Goal: Book appointment/travel/reservation

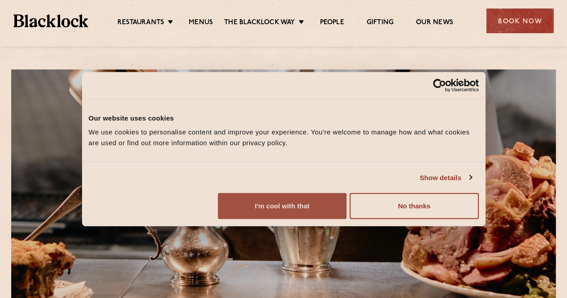
click at [346, 219] on button "I'm cool with that" at bounding box center [282, 206] width 129 height 26
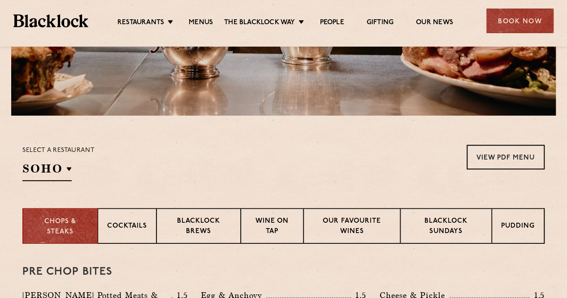
scroll to position [208, 0]
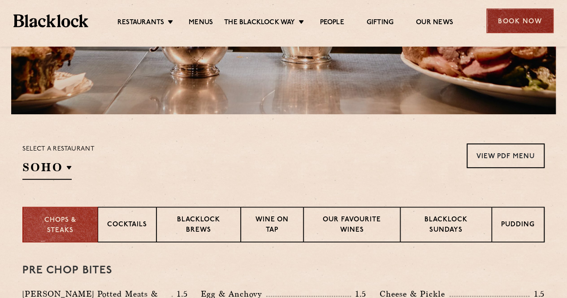
click at [501, 28] on div "Book Now" at bounding box center [519, 21] width 67 height 25
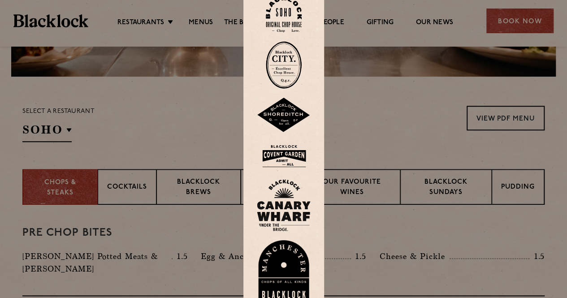
scroll to position [239, 0]
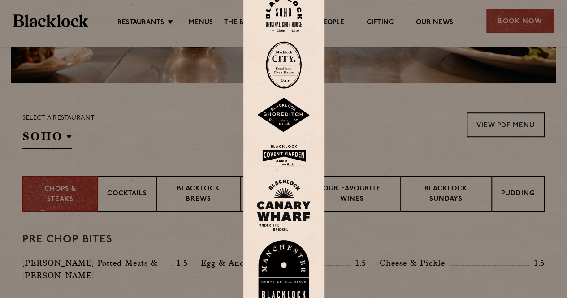
click at [380, 141] on div at bounding box center [283, 149] width 567 height 298
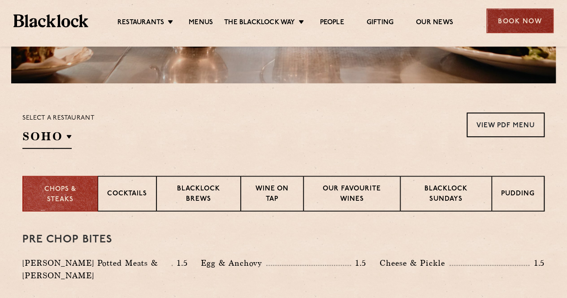
click at [507, 13] on div "Book Now" at bounding box center [519, 21] width 67 height 25
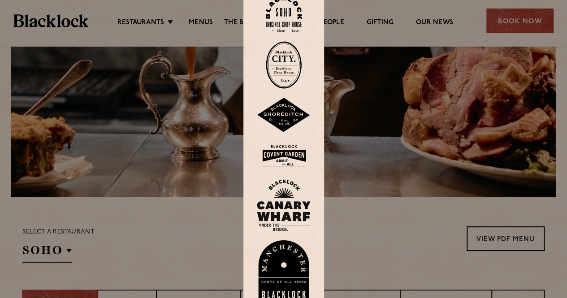
scroll to position [123, 0]
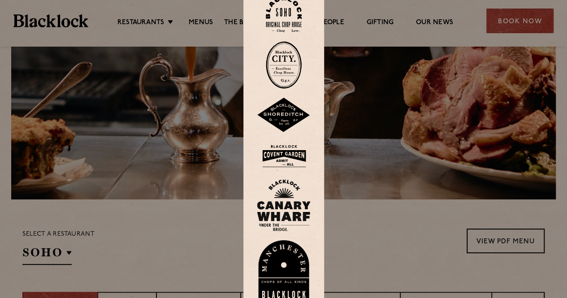
click at [386, 169] on div at bounding box center [283, 149] width 567 height 298
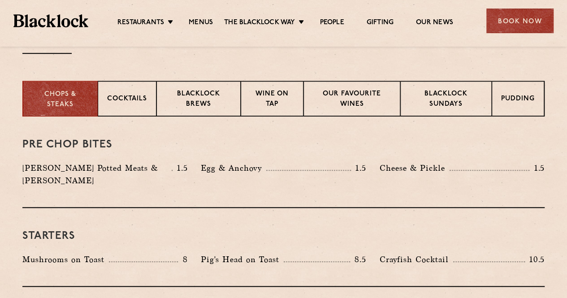
scroll to position [333, 0]
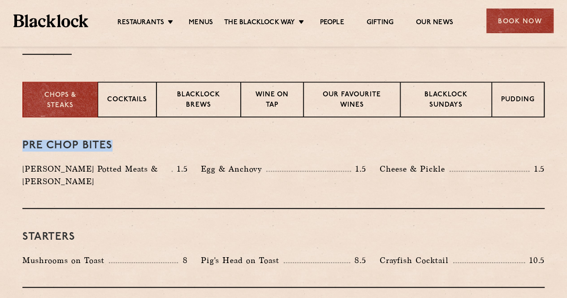
drag, startPoint x: 22, startPoint y: 148, endPoint x: 150, endPoint y: 150, distance: 128.2
click at [150, 150] on h3 "Pre Chop Bites" at bounding box center [283, 146] width 522 height 12
click at [137, 171] on p "[PERSON_NAME] Potted Meats & [PERSON_NAME]" at bounding box center [96, 175] width 149 height 25
click at [145, 137] on div "Pre Chop Bites [PERSON_NAME] Potted Meats & Kimchi 1.5 Egg & Anchovy 1.5 [PERSO…" at bounding box center [283, 162] width 522 height 91
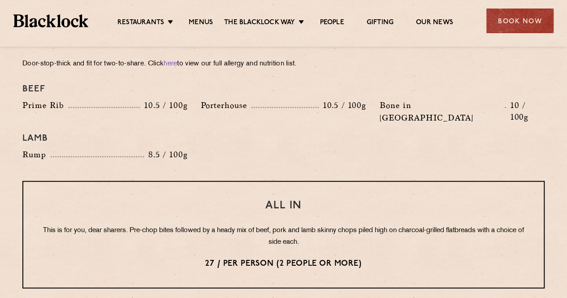
scroll to position [1024, 0]
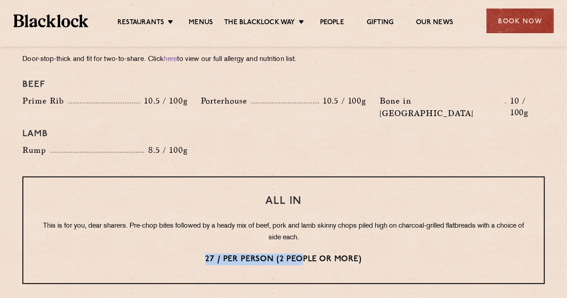
drag, startPoint x: 204, startPoint y: 234, endPoint x: 303, endPoint y: 233, distance: 99.0
click at [303, 254] on p "27 / per person (2 people or more)" at bounding box center [283, 260] width 484 height 12
click at [341, 220] on p "This is for you, dear sharers. Pre-chop bites followed by a heady mix of beef, …" at bounding box center [283, 231] width 484 height 23
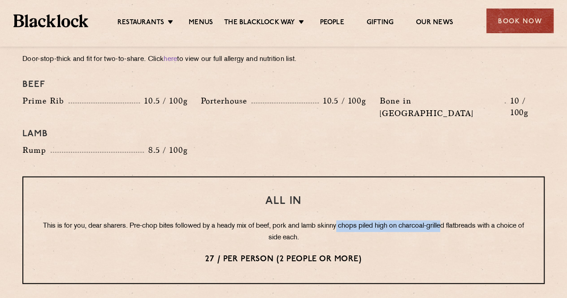
drag, startPoint x: 351, startPoint y: 199, endPoint x: 460, endPoint y: 203, distance: 108.5
click at [460, 220] on p "This is for you, dear sharers. Pre-chop bites followed by a heady mix of beef, …" at bounding box center [283, 231] width 484 height 23
click at [273, 220] on p "This is for you, dear sharers. Pre-chop bites followed by a heady mix of beef, …" at bounding box center [283, 231] width 484 height 23
click at [253, 220] on p "This is for you, dear sharers. Pre-chop bites followed by a heady mix of beef, …" at bounding box center [283, 231] width 484 height 23
drag, startPoint x: 204, startPoint y: 235, endPoint x: 269, endPoint y: 241, distance: 64.8
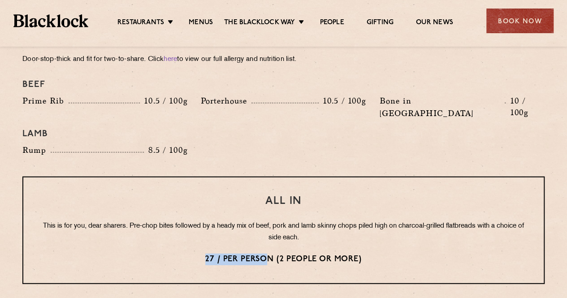
click at [269, 241] on div "All In This is for you, dear sharers. Pre-chop bites followed by a heady mix of…" at bounding box center [283, 231] width 522 height 108
click at [274, 220] on p "This is for you, dear sharers. Pre-chop bites followed by a heady mix of beef, …" at bounding box center [283, 231] width 484 height 23
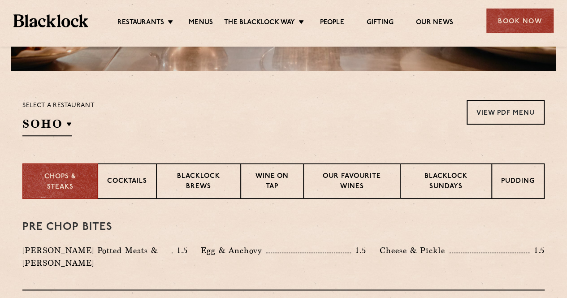
scroll to position [253, 0]
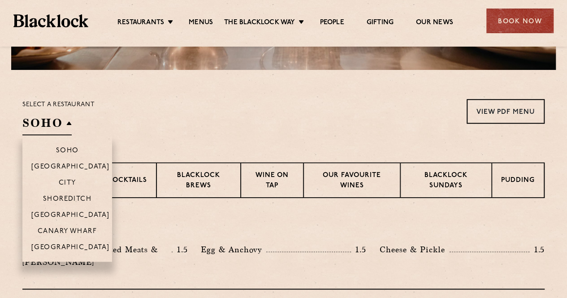
click at [58, 120] on h2 "SOHO" at bounding box center [46, 125] width 49 height 20
click at [65, 250] on p "[GEOGRAPHIC_DATA]" at bounding box center [70, 248] width 78 height 9
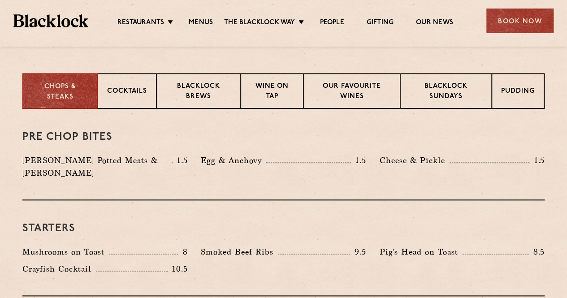
scroll to position [326, 0]
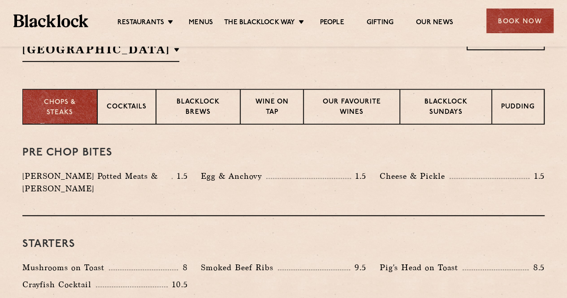
click at [56, 116] on p "Chops & Steaks" at bounding box center [60, 108] width 56 height 20
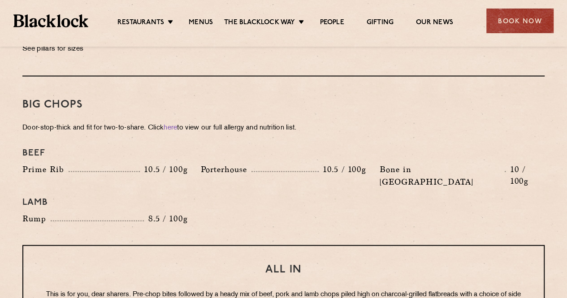
scroll to position [971, 0]
